Goal: Information Seeking & Learning: Learn about a topic

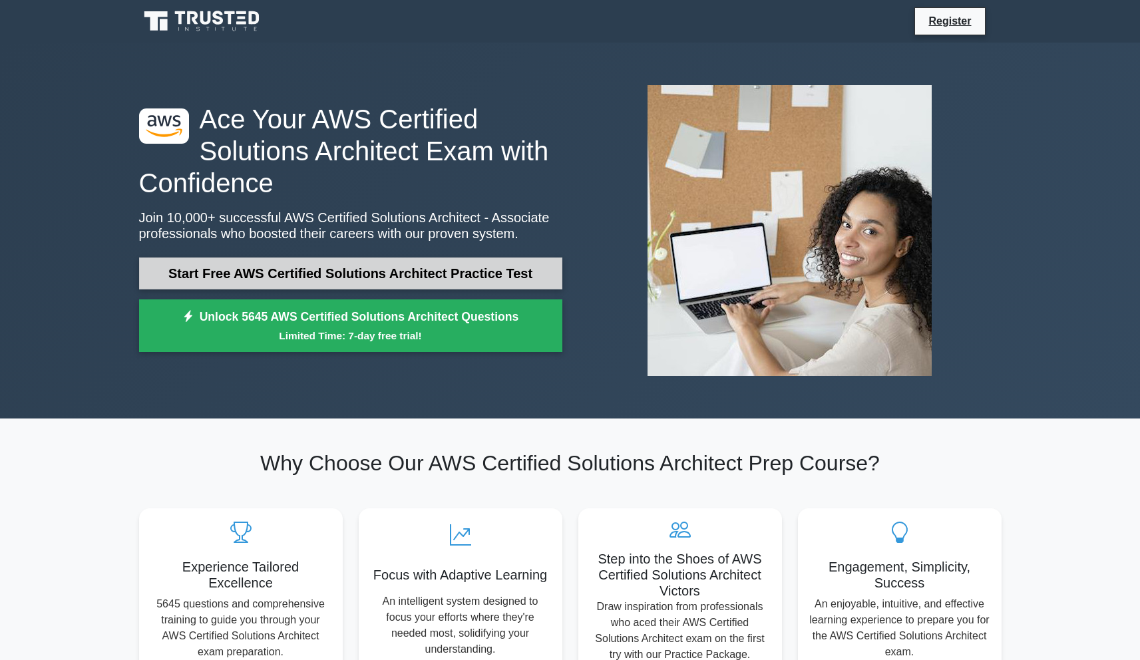
click at [375, 276] on link "Start Free AWS Certified Solutions Architect Practice Test" at bounding box center [350, 274] width 423 height 32
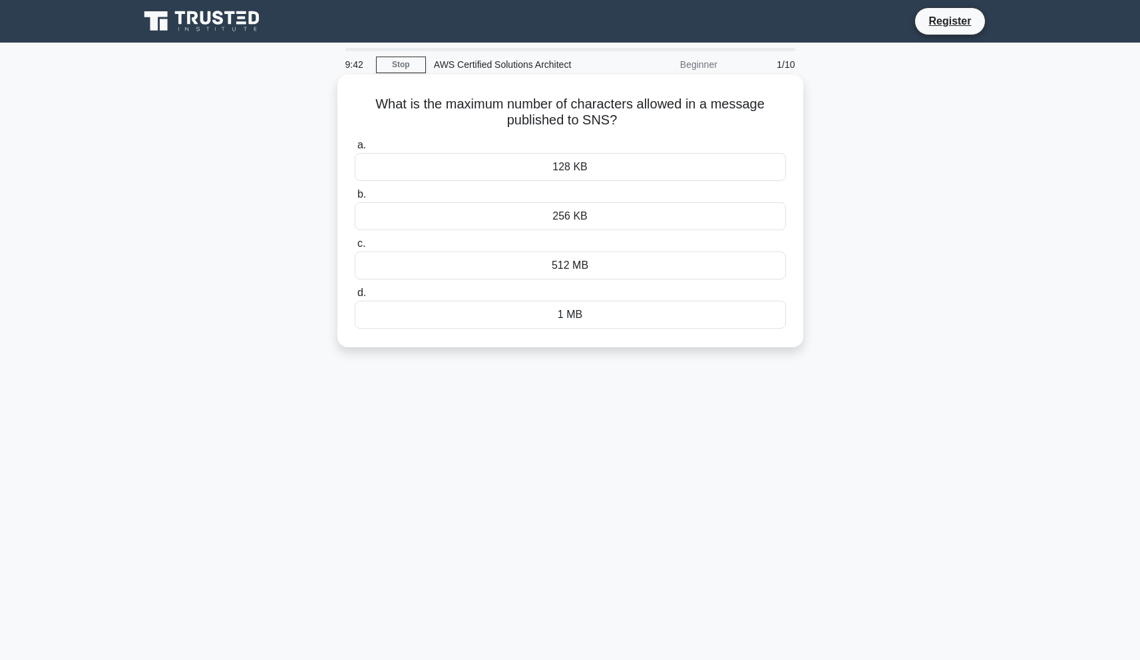
click at [610, 162] on div "128 KB" at bounding box center [570, 167] width 431 height 28
click at [355, 150] on input "a. 128 KB" at bounding box center [355, 145] width 0 height 9
click at [610, 168] on div "1TB" at bounding box center [570, 167] width 431 height 28
click at [355, 150] on input "a. 1TB" at bounding box center [355, 145] width 0 height 9
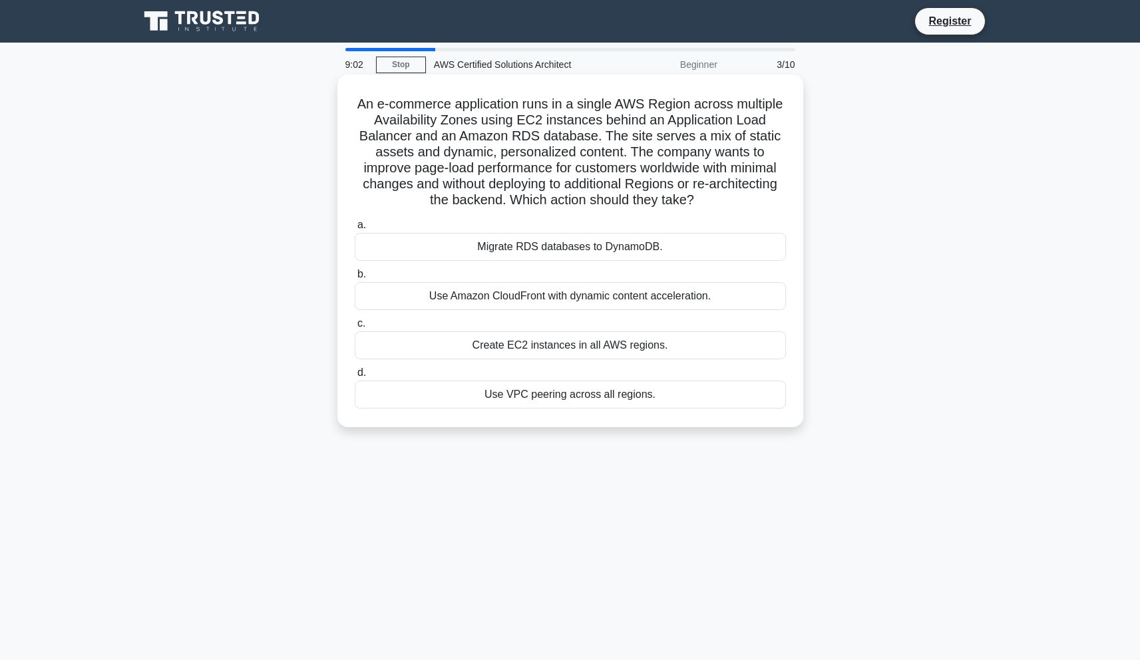
click at [511, 293] on div "Use Amazon CloudFront with dynamic content acceleration." at bounding box center [570, 296] width 431 height 28
click at [355, 279] on input "b. Use Amazon CloudFront with dynamic content acceleration." at bounding box center [355, 274] width 0 height 9
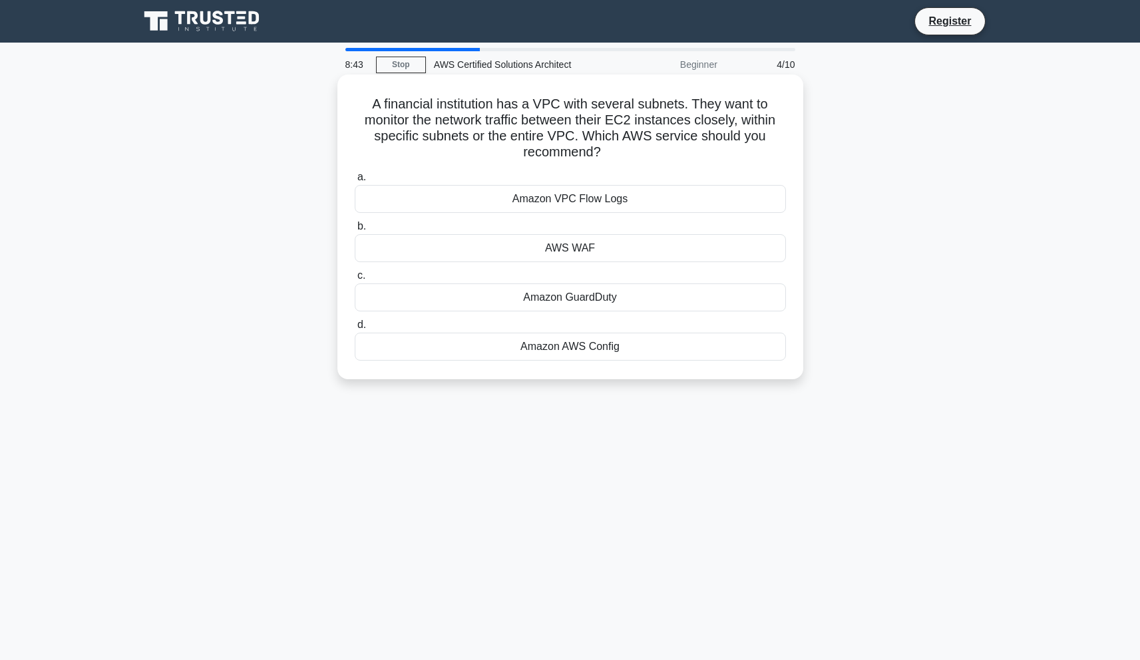
click at [694, 194] on div "Amazon VPC Flow Logs" at bounding box center [570, 199] width 431 height 28
click at [355, 182] on input "a. Amazon VPC Flow Logs" at bounding box center [355, 177] width 0 height 9
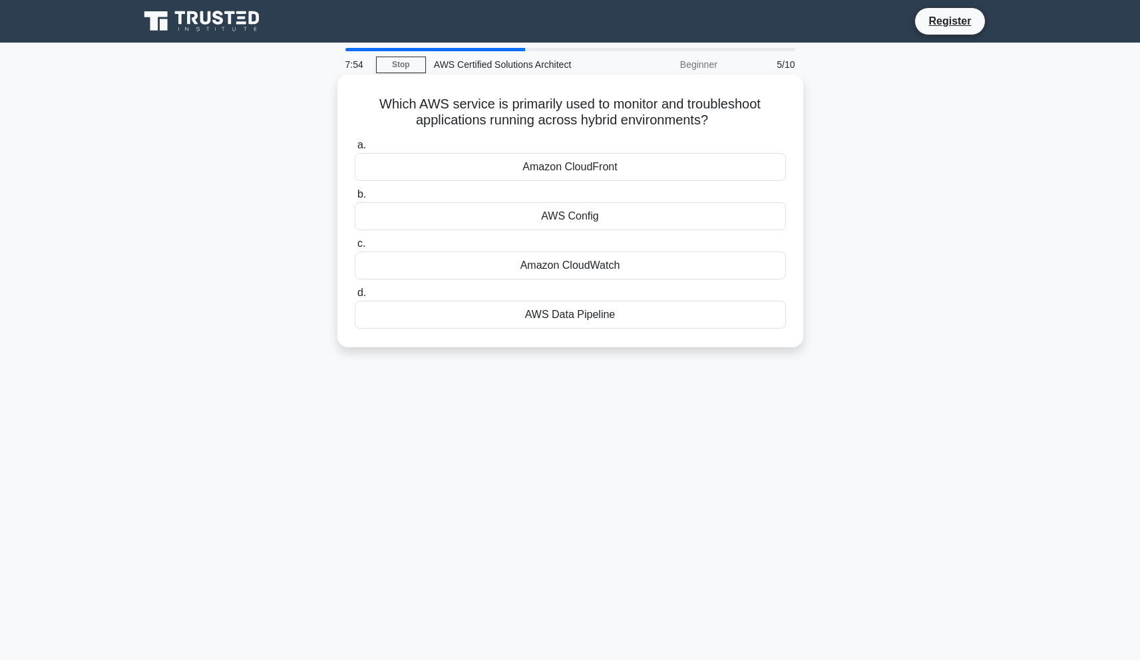
click at [693, 263] on div "Amazon CloudWatch" at bounding box center [570, 266] width 431 height 28
click at [355, 248] on input "c. Amazon CloudWatch" at bounding box center [355, 244] width 0 height 9
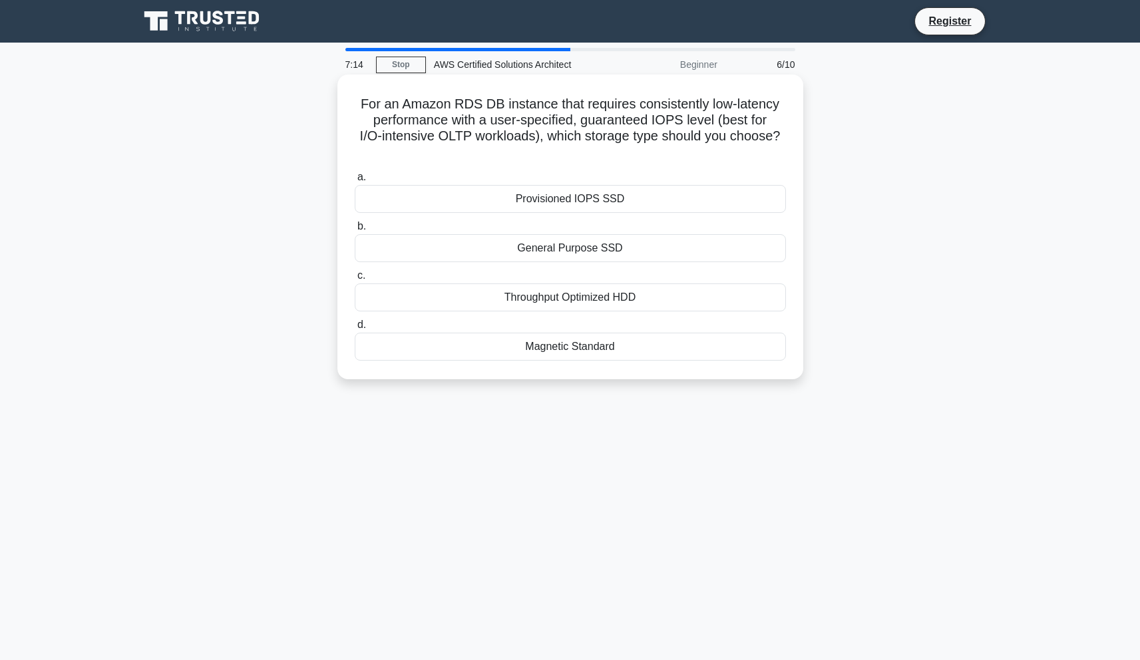
click at [657, 206] on div "Provisioned IOPS SSD" at bounding box center [570, 199] width 431 height 28
click at [355, 182] on input "a. Provisioned IOPS SSD" at bounding box center [355, 177] width 0 height 9
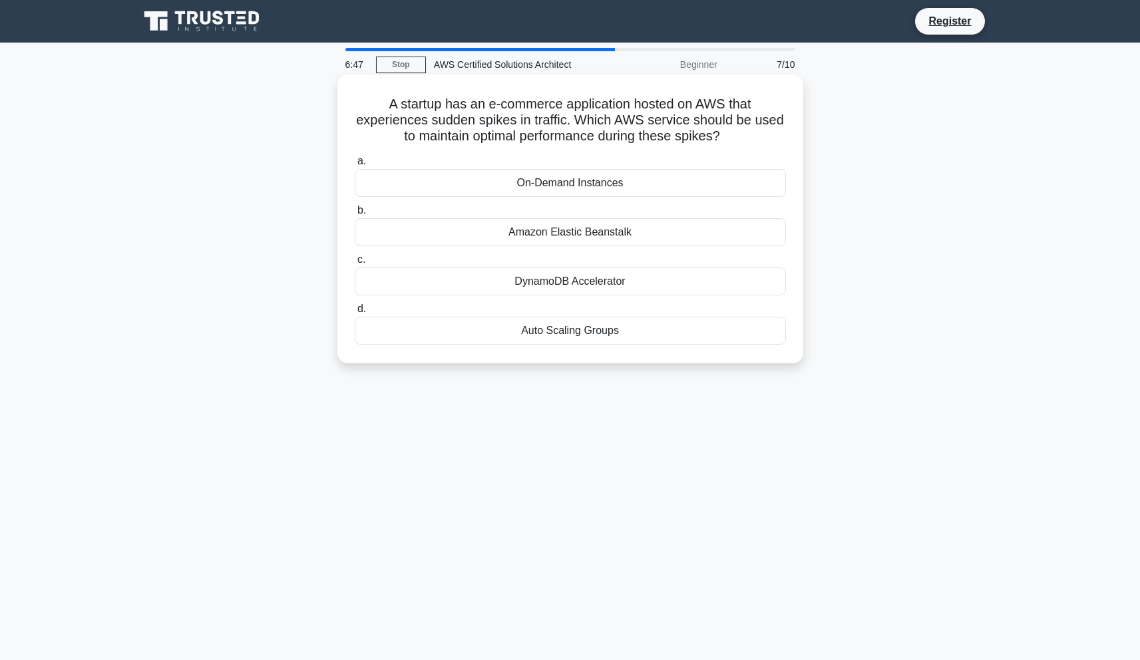
click at [746, 334] on div "Auto Scaling Groups" at bounding box center [570, 331] width 431 height 28
click at [355, 314] on input "d. Auto Scaling Groups" at bounding box center [355, 309] width 0 height 9
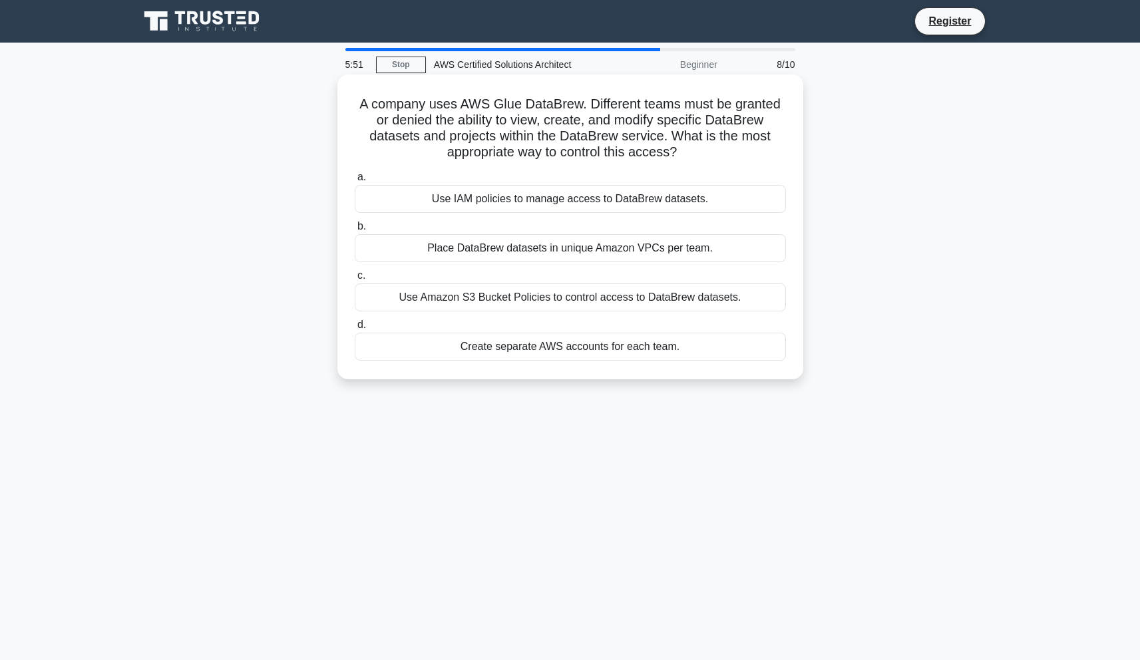
click at [662, 197] on div "Use IAM policies to manage access to DataBrew datasets." at bounding box center [570, 199] width 431 height 28
click at [355, 182] on input "a. Use IAM policies to manage access to DataBrew datasets." at bounding box center [355, 177] width 0 height 9
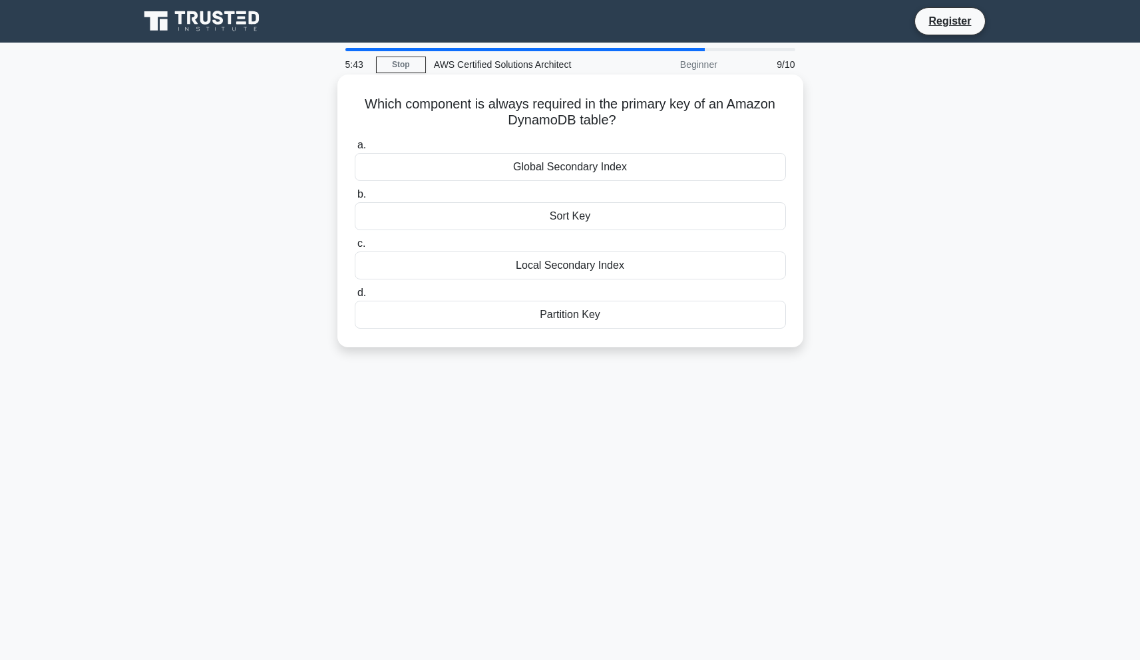
click at [739, 316] on div "Partition Key" at bounding box center [570, 315] width 431 height 28
click at [355, 298] on input "d. Partition Key" at bounding box center [355, 293] width 0 height 9
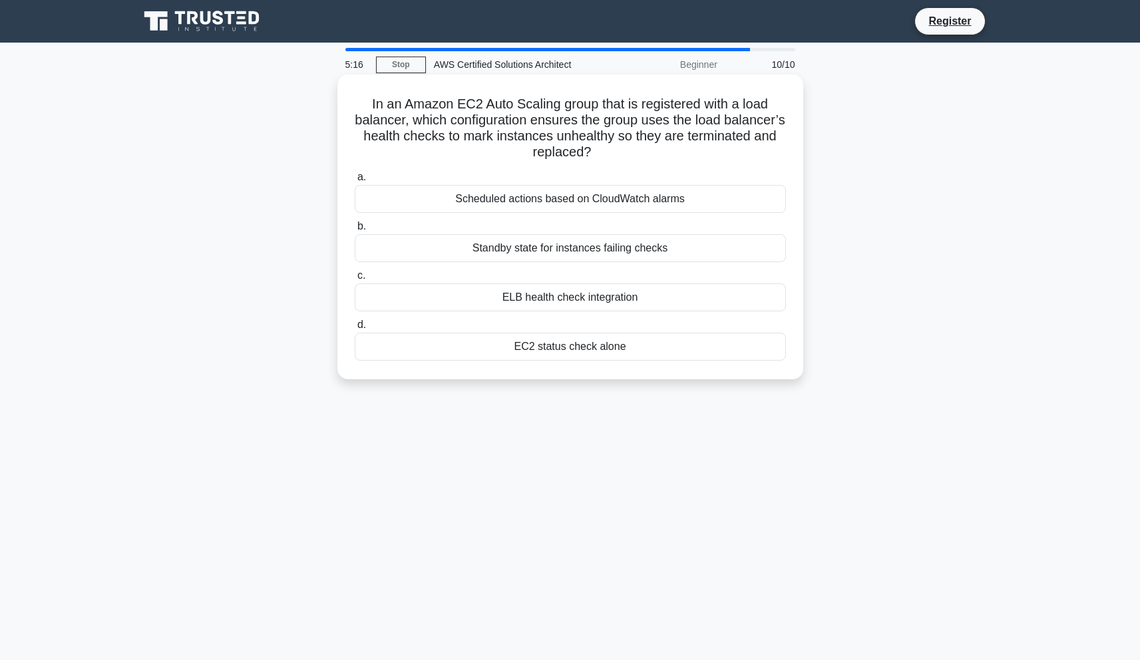
click at [684, 305] on div "ELB health check integration" at bounding box center [570, 298] width 431 height 28
click at [355, 280] on input "c. ELB health check integration" at bounding box center [355, 276] width 0 height 9
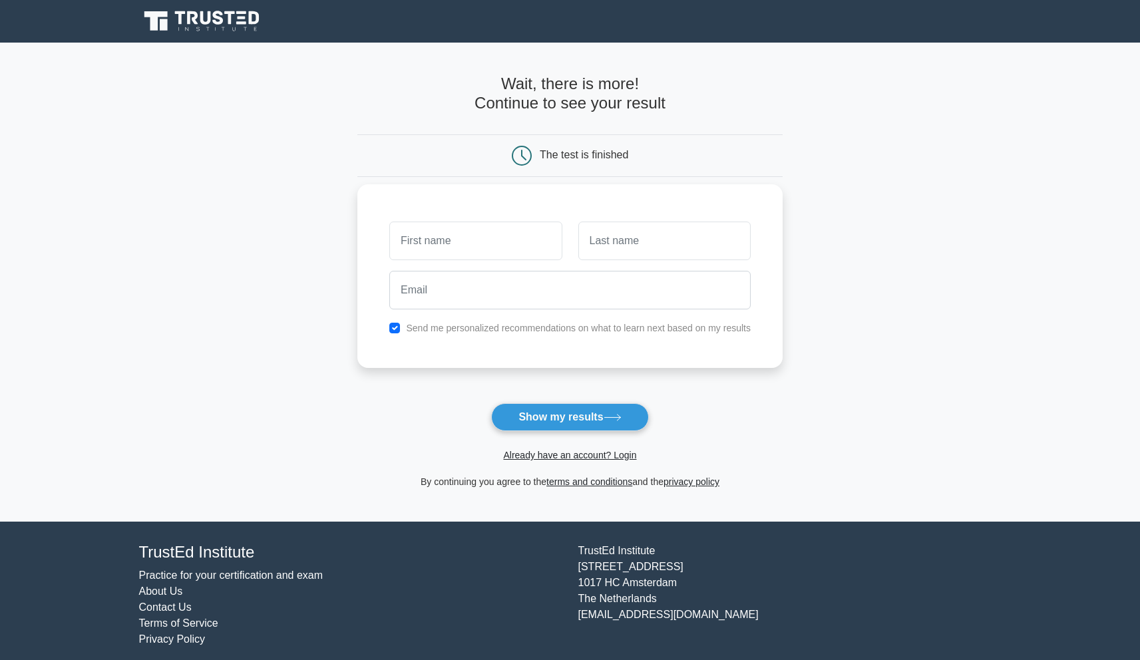
click at [503, 249] on input "text" at bounding box center [475, 241] width 172 height 39
type input "[PERSON_NAME]"
click at [646, 247] on input "text" at bounding box center [664, 241] width 172 height 39
type input "[PERSON_NAME]"
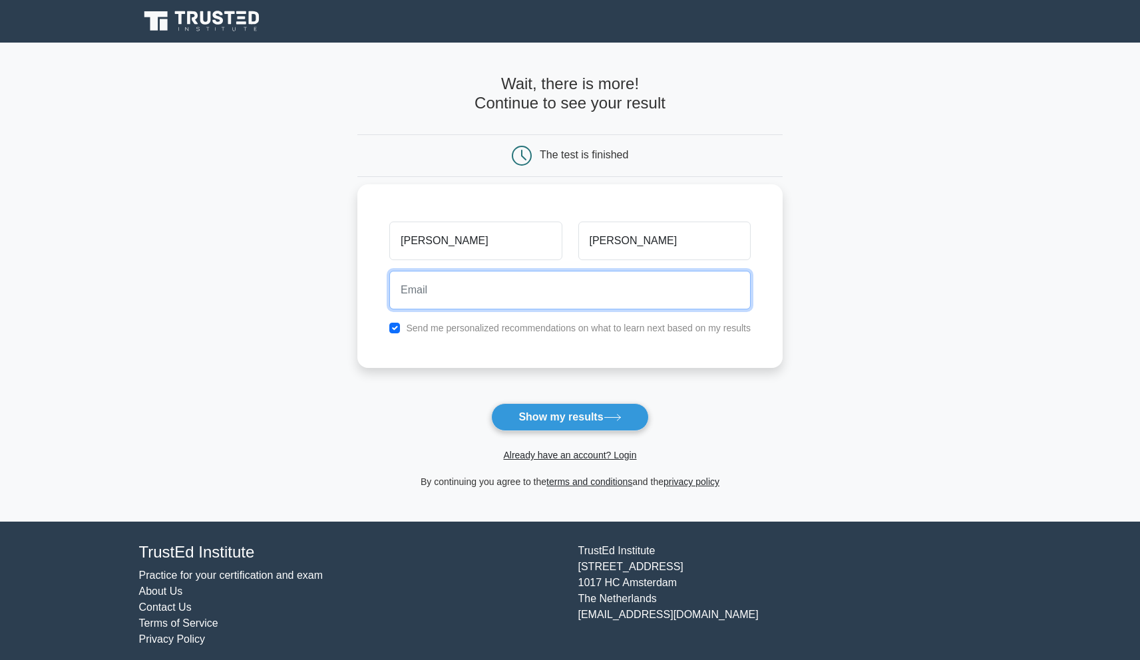
click at [497, 280] on input "email" at bounding box center [569, 290] width 361 height 39
type input "[EMAIL_ADDRESS][DOMAIN_NAME]"
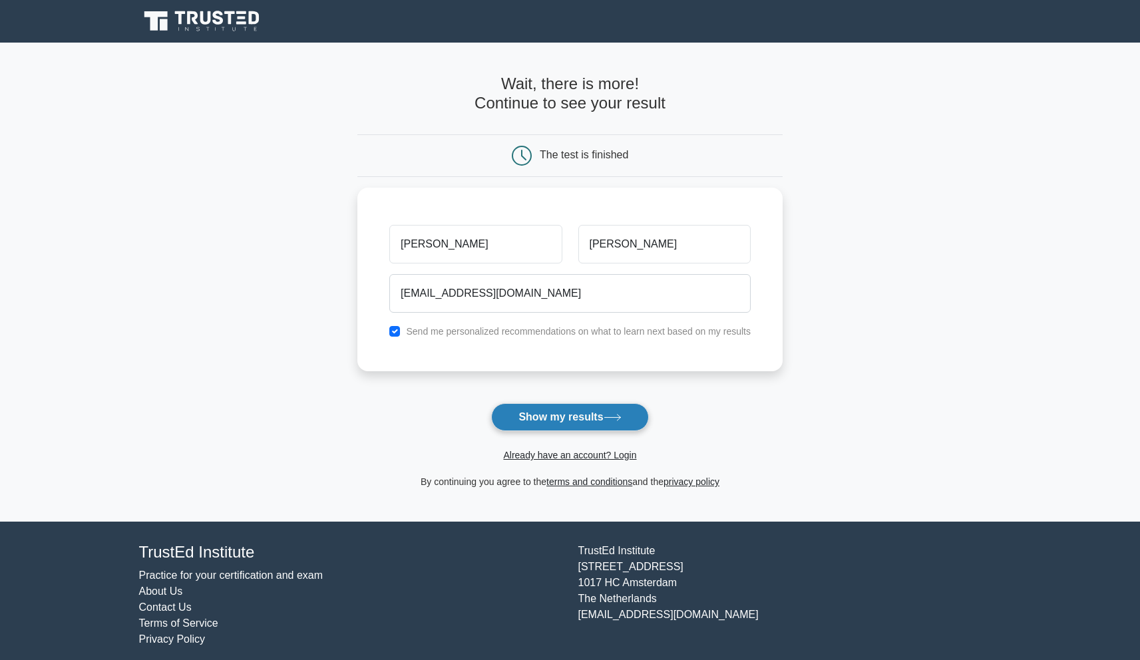
click at [580, 419] on button "Show my results" at bounding box center [569, 417] width 157 height 28
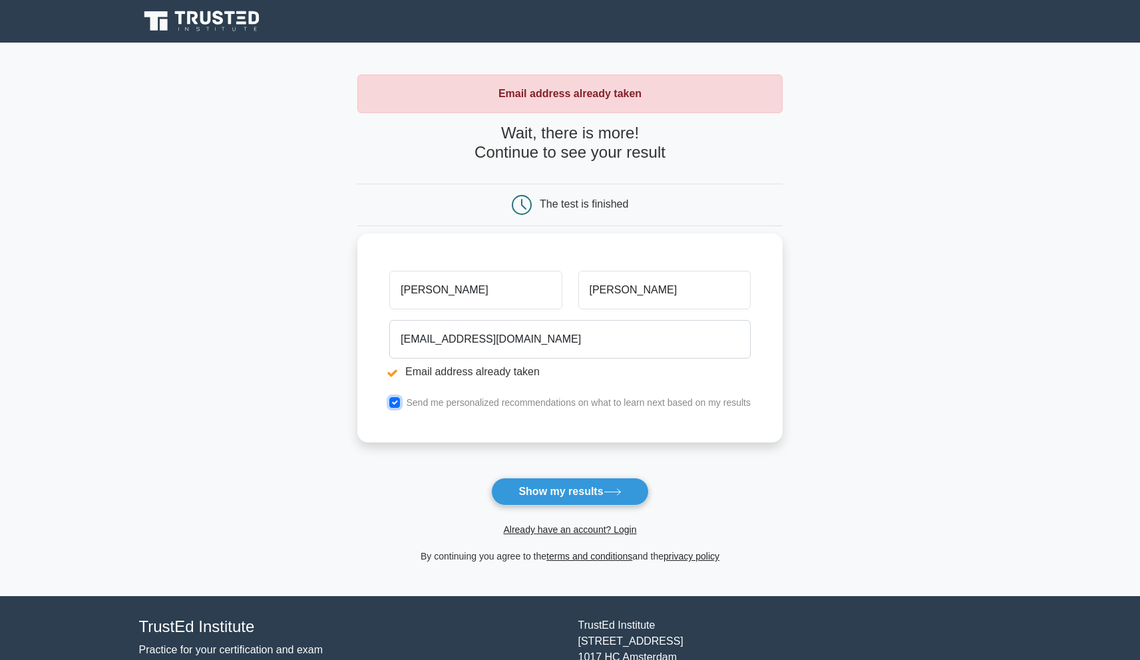
click at [395, 401] on input "checkbox" at bounding box center [394, 402] width 11 height 11
checkbox input "false"
click at [436, 336] on input "[EMAIL_ADDRESS][DOMAIN_NAME]" at bounding box center [569, 339] width 361 height 39
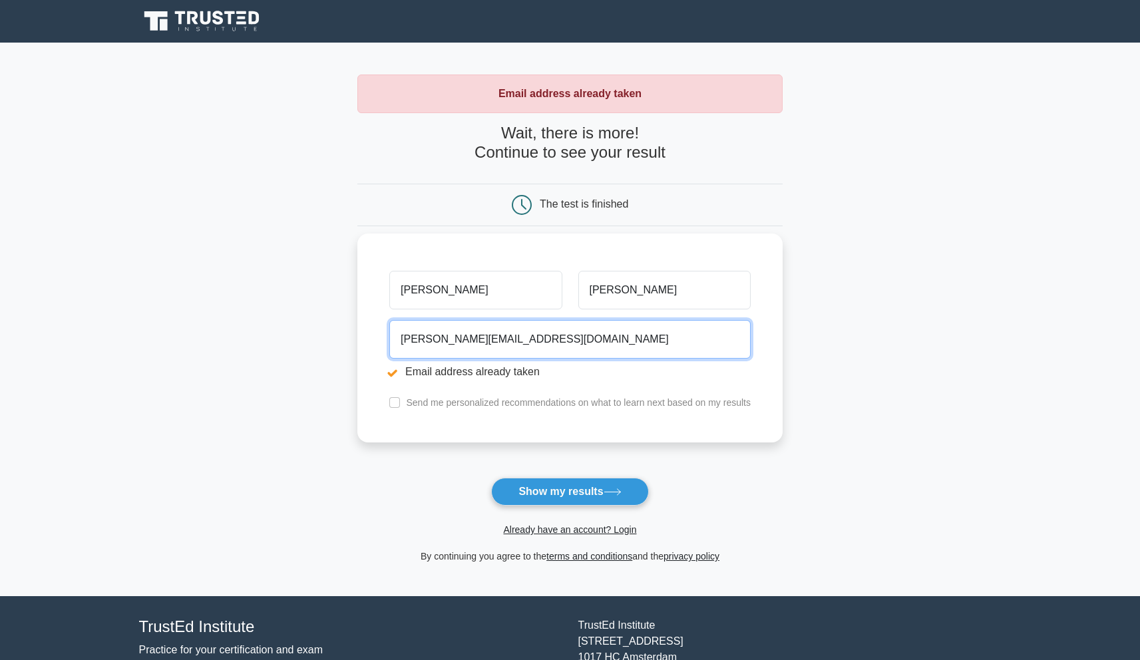
click at [473, 338] on input "anirban.banerjeeuv@gmail.com" at bounding box center [569, 339] width 361 height 39
click at [479, 338] on input "anirban.banerjeeuv@gmail.com" at bounding box center [569, 339] width 361 height 39
drag, startPoint x: 481, startPoint y: 338, endPoint x: 491, endPoint y: 338, distance: 10.7
click at [491, 338] on input "anirban.banerjeeuv@gmail.com" at bounding box center [569, 339] width 361 height 39
drag, startPoint x: 481, startPoint y: 340, endPoint x: 513, endPoint y: 338, distance: 32.0
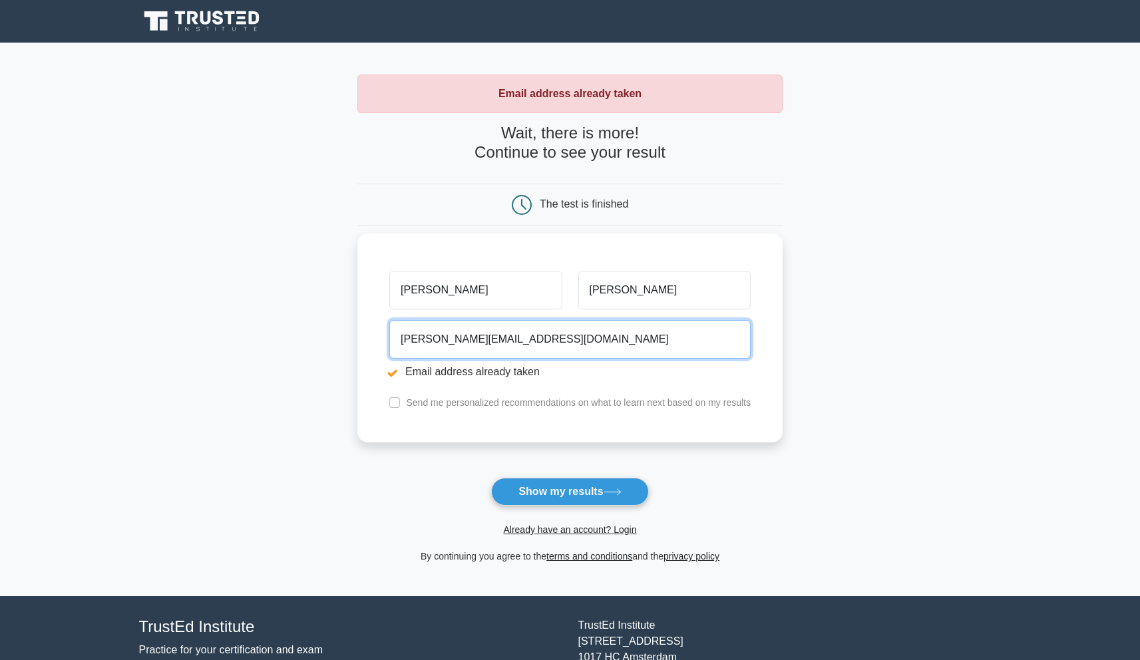
click at [513, 338] on input "anirban.banerjeeappfire@gmail.com" at bounding box center [569, 339] width 361 height 39
drag, startPoint x: 490, startPoint y: 338, endPoint x: 515, endPoint y: 335, distance: 24.8
click at [515, 335] on input "anirban.banerjee@gmail.com" at bounding box center [569, 339] width 361 height 39
paste input "appfire"
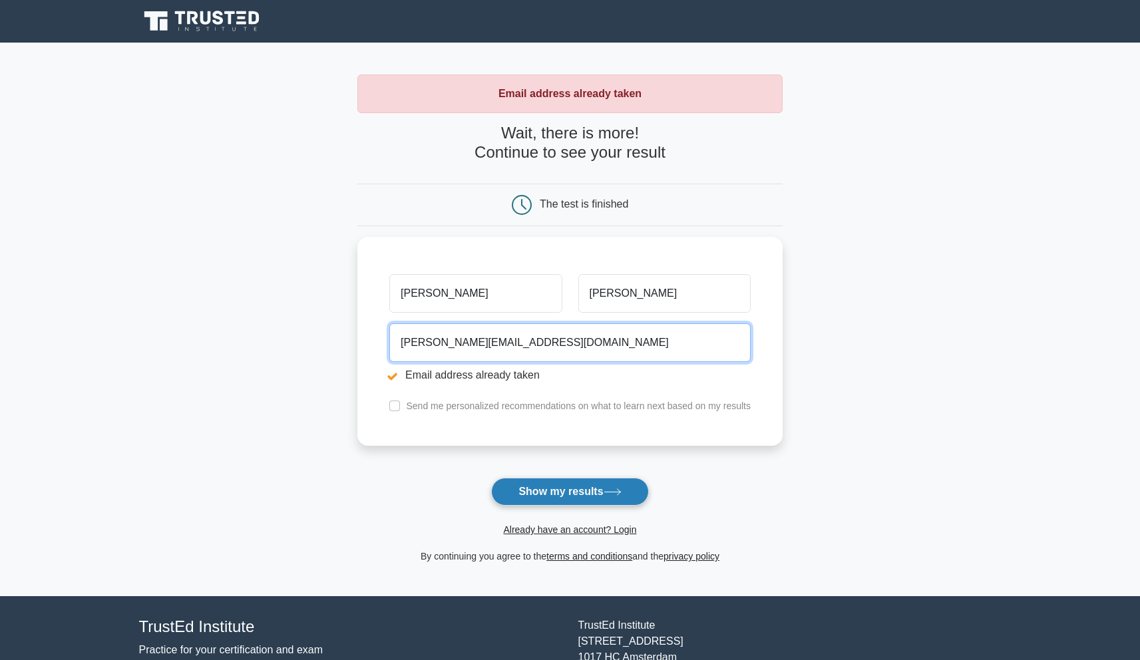
type input "anirban.banerjee@appfire.com"
click at [578, 489] on button "Show my results" at bounding box center [569, 492] width 157 height 28
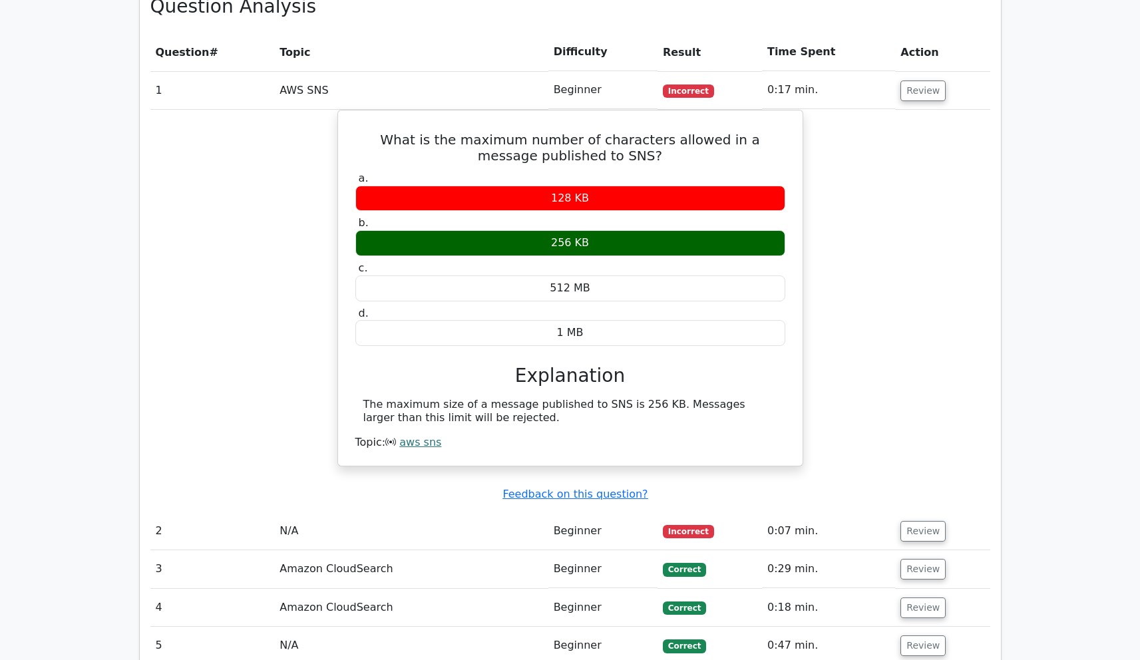
scroll to position [1184, 0]
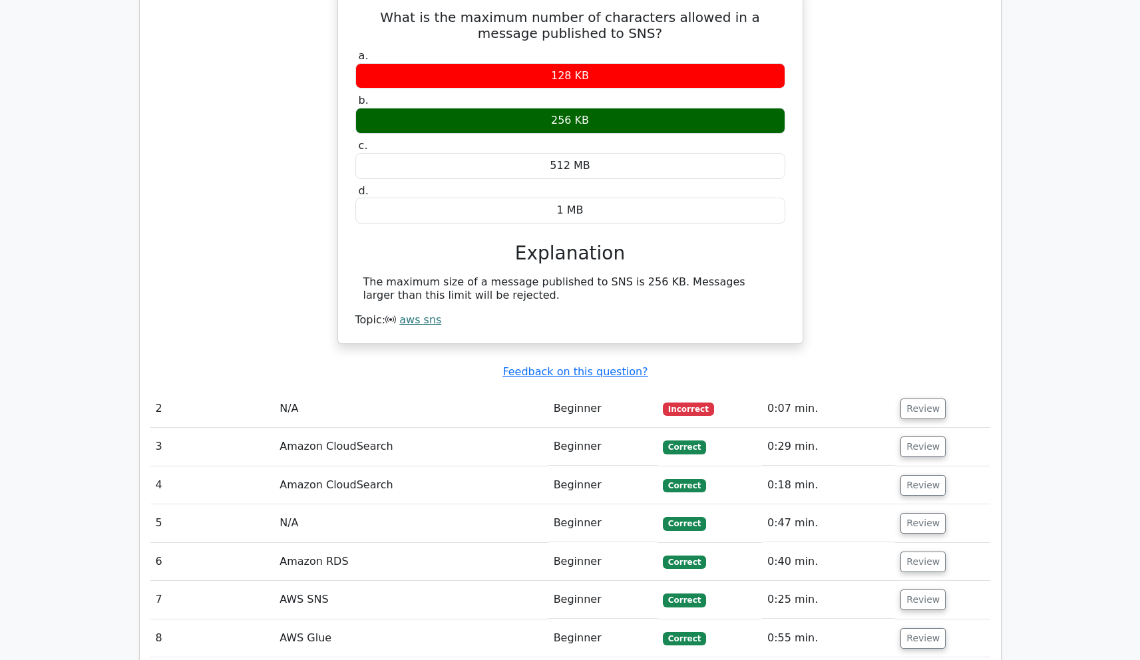
click at [301, 390] on td "N/A" at bounding box center [411, 409] width 274 height 38
click at [935, 399] on button "Review" at bounding box center [923, 409] width 45 height 21
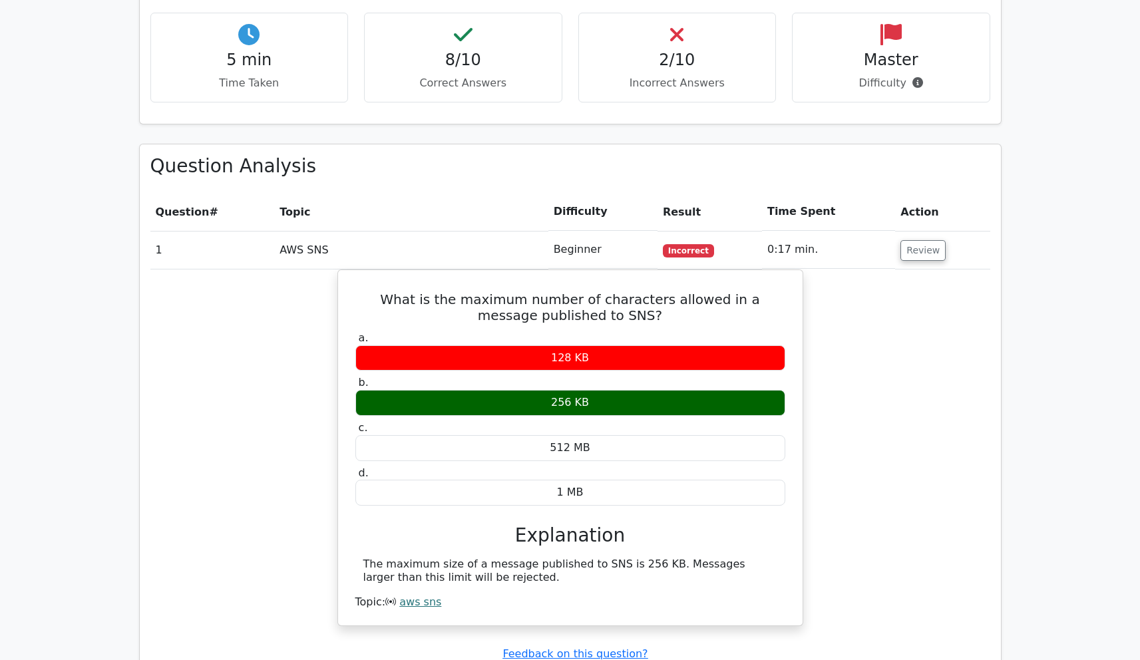
scroll to position [908, 0]
